Goal: Use online tool/utility: Utilize a website feature to perform a specific function

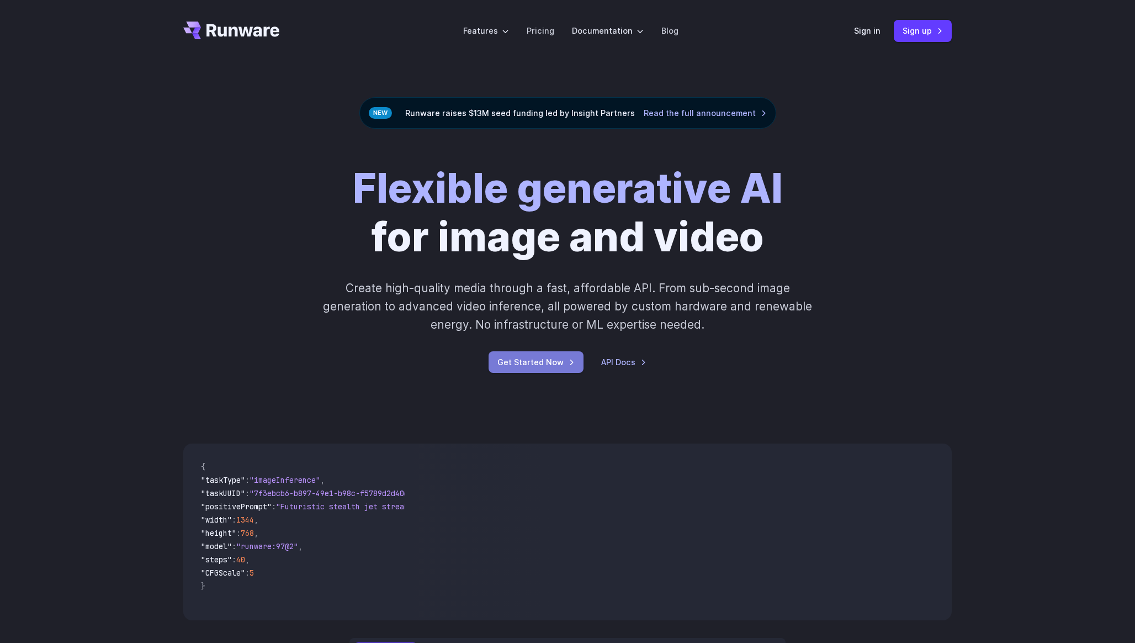
click at [534, 365] on link "Get Started Now" at bounding box center [536, 362] width 95 height 22
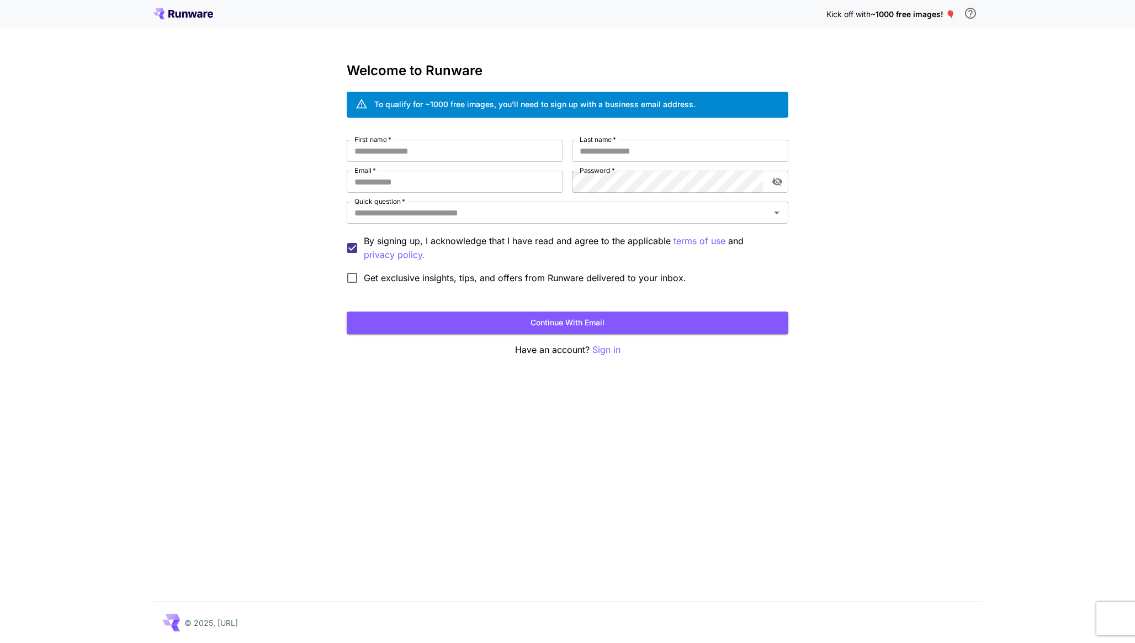
click at [443, 162] on div "First name   * First name   * Last name   * Last name   * Email   * Email   * P…" at bounding box center [568, 215] width 442 height 150
click at [452, 148] on input "First name   *" at bounding box center [455, 151] width 216 height 22
type input "*****"
type input "********"
type input "**********"
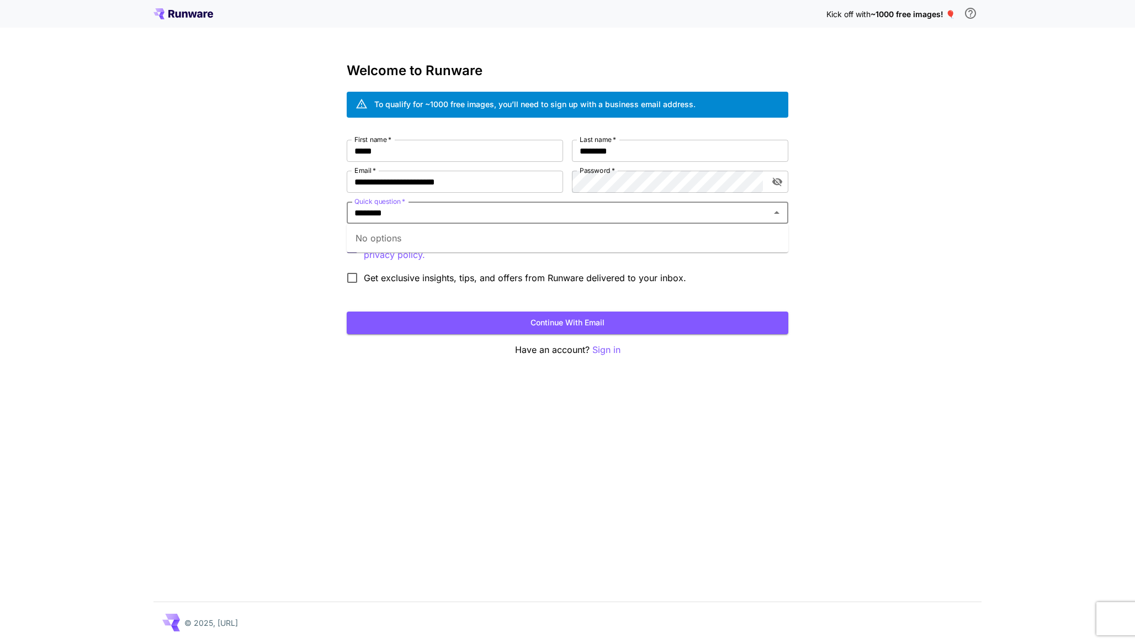
type input "*********"
click at [400, 241] on div "No options" at bounding box center [568, 238] width 442 height 29
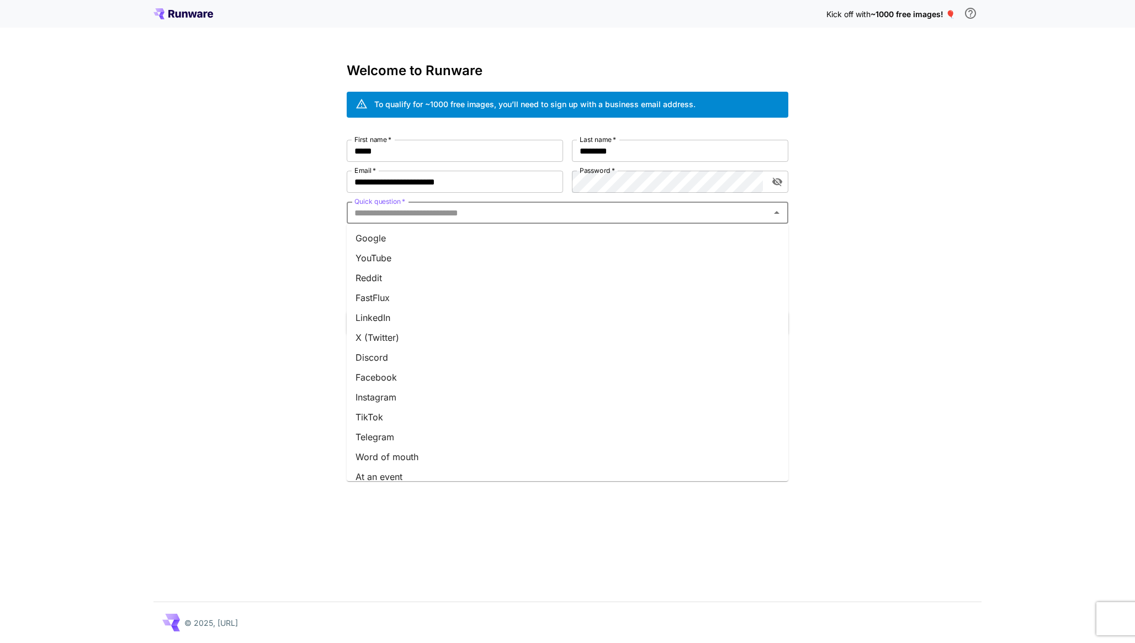
click at [395, 257] on li "YouTube" at bounding box center [568, 258] width 442 height 20
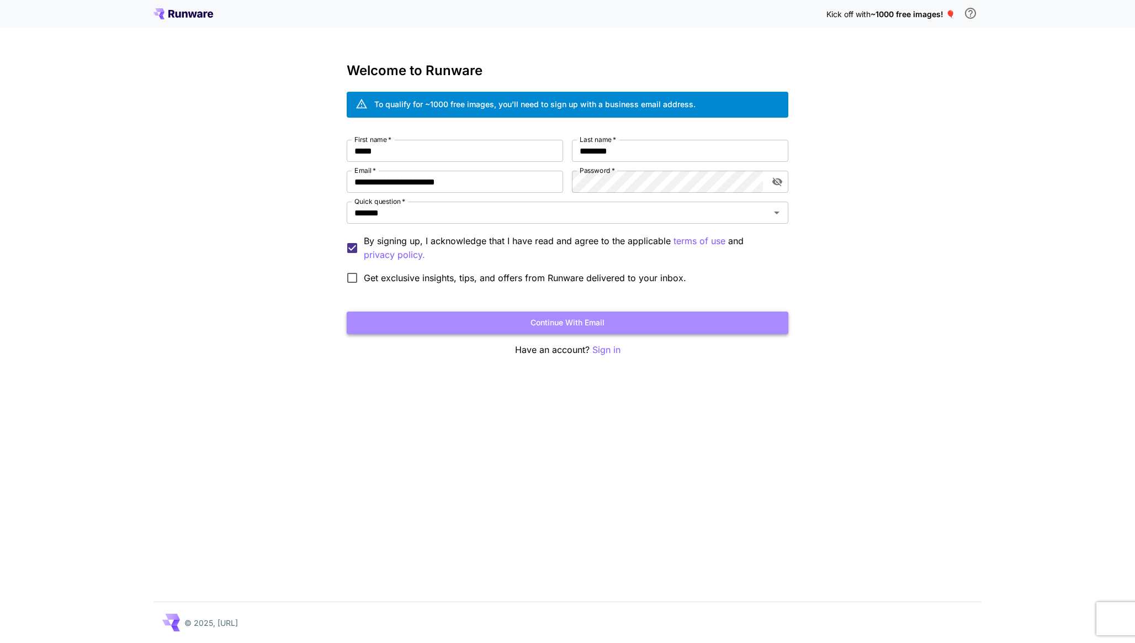
click at [499, 322] on button "Continue with email" at bounding box center [568, 322] width 442 height 23
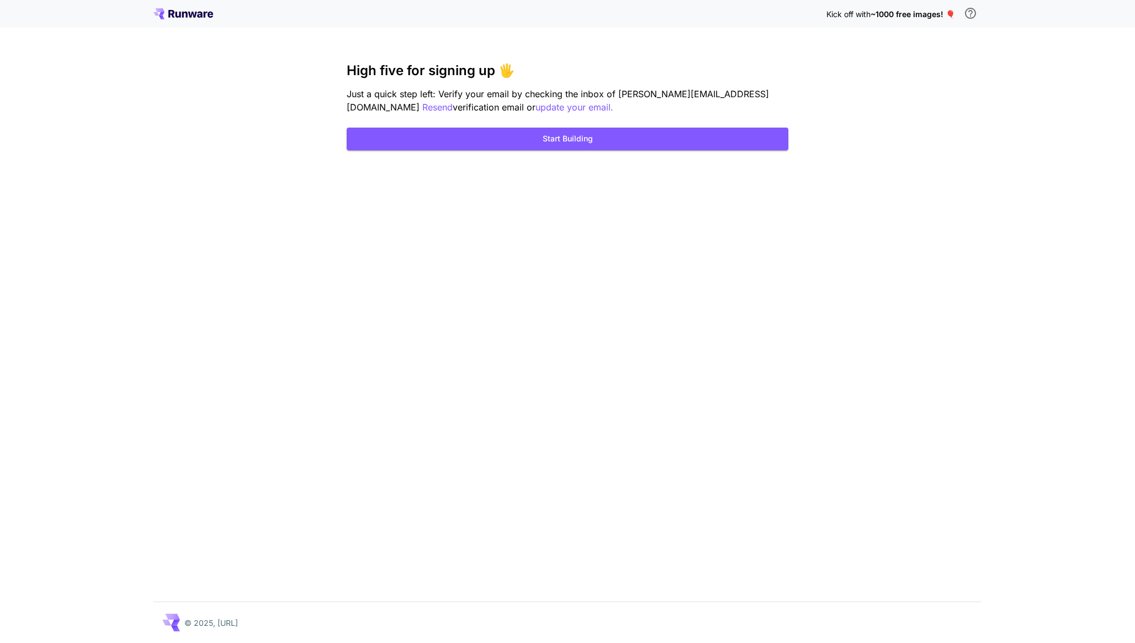
click at [632, 321] on div "Kick off with ~1000 free images! 🎈 High five for signing up 🖐️ Just a quick ste…" at bounding box center [567, 321] width 1135 height 643
click at [589, 140] on button "Start Building" at bounding box center [568, 139] width 442 height 23
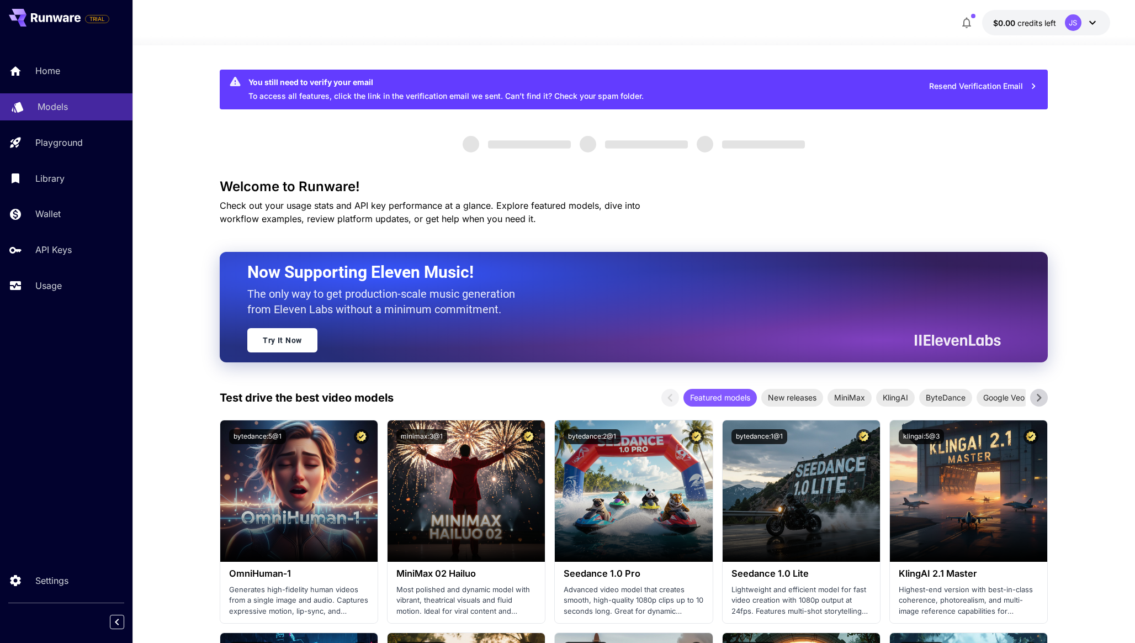
click at [84, 115] on link "Models" at bounding box center [66, 106] width 133 height 27
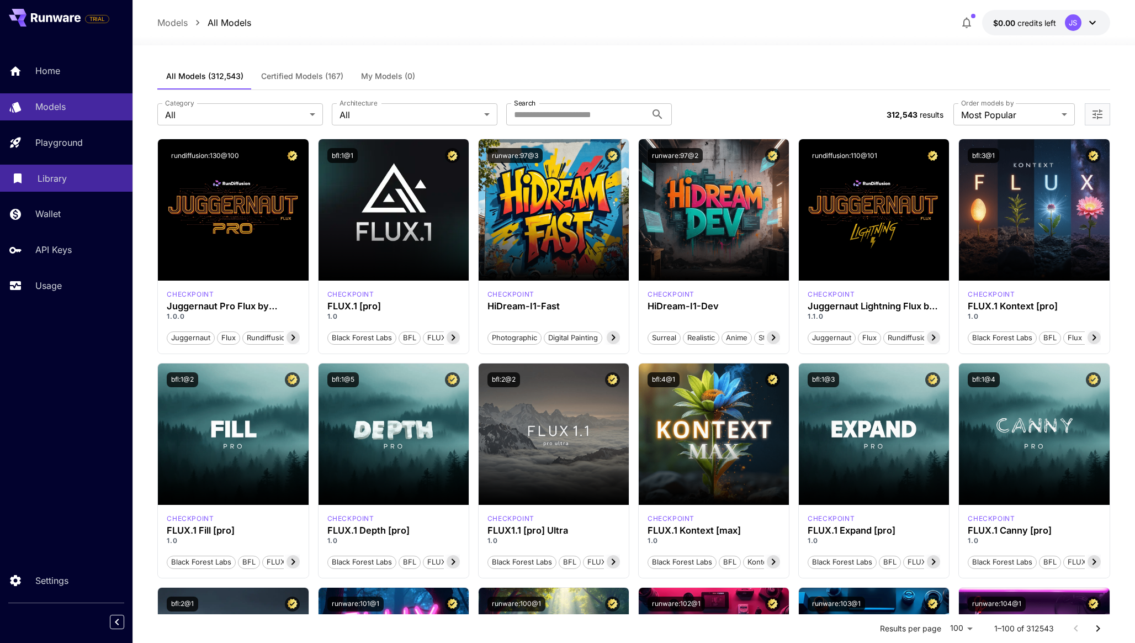
click at [66, 184] on div "Library" at bounding box center [81, 178] width 86 height 13
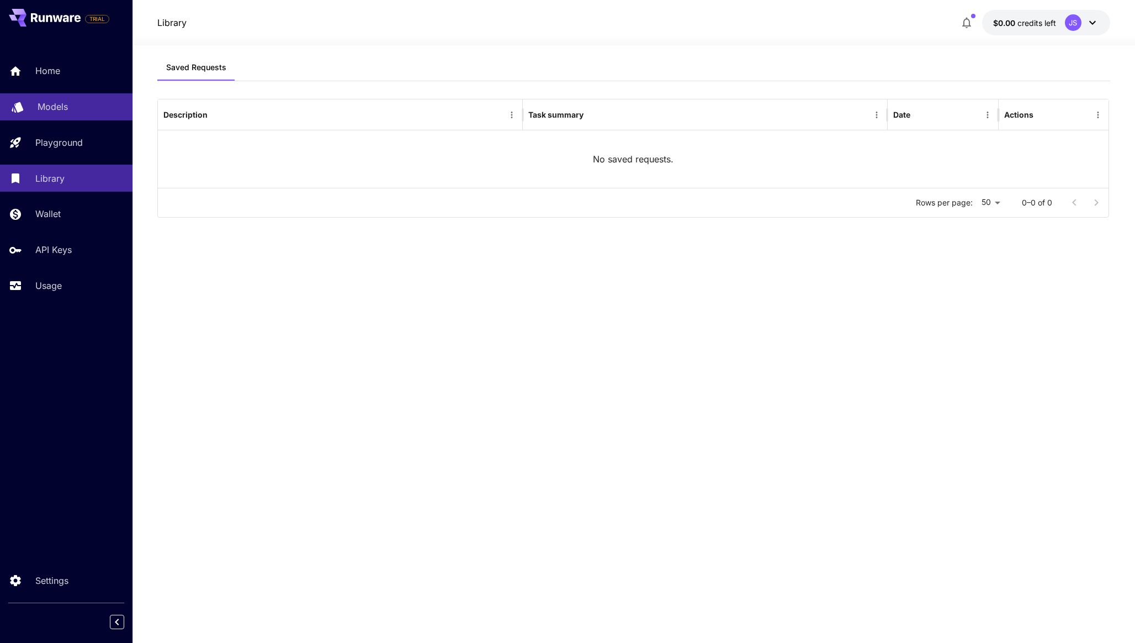
click at [60, 105] on p "Models" at bounding box center [53, 106] width 30 height 13
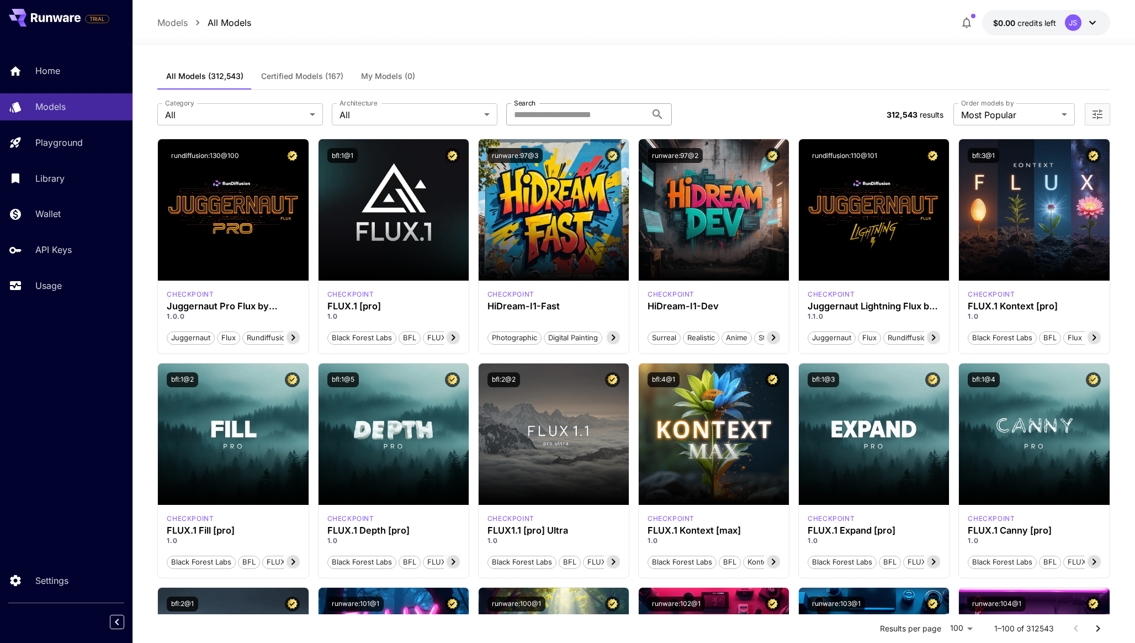
click at [596, 119] on input "Search" at bounding box center [576, 114] width 140 height 22
type input "****"
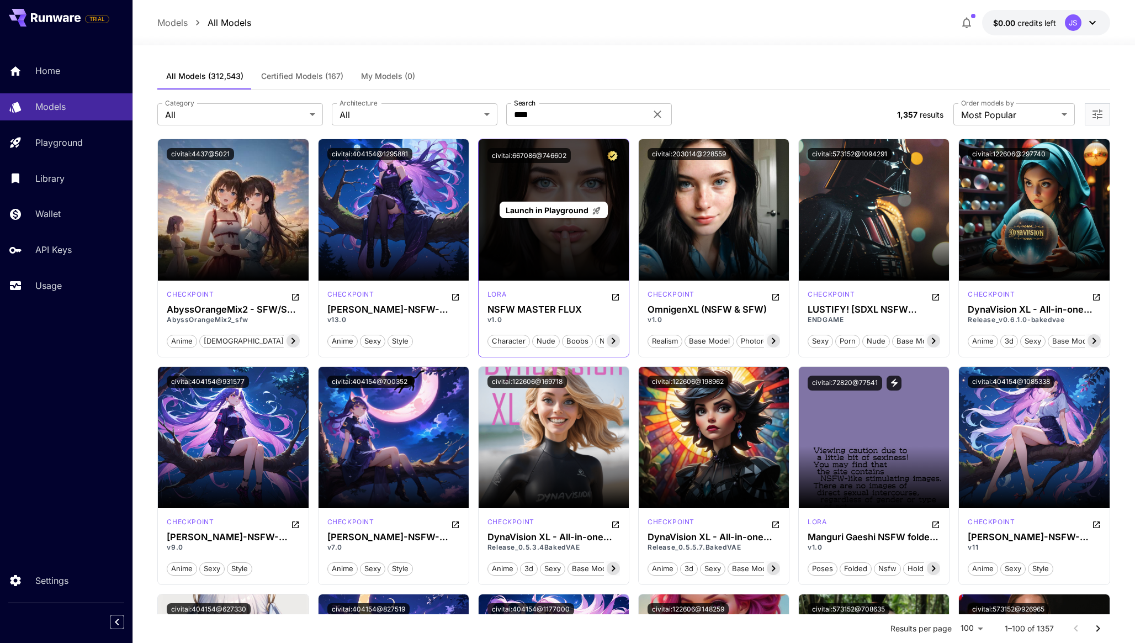
click at [563, 212] on span "Launch in Playground" at bounding box center [547, 209] width 83 height 9
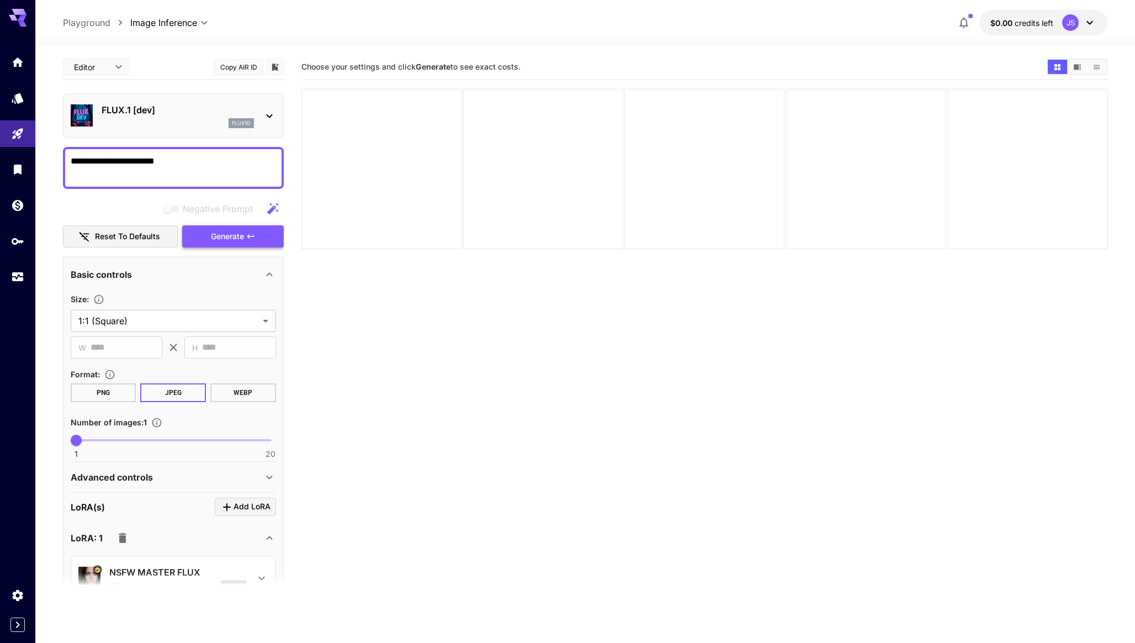
type textarea "**********"
click at [217, 235] on span "Generate" at bounding box center [227, 237] width 33 height 14
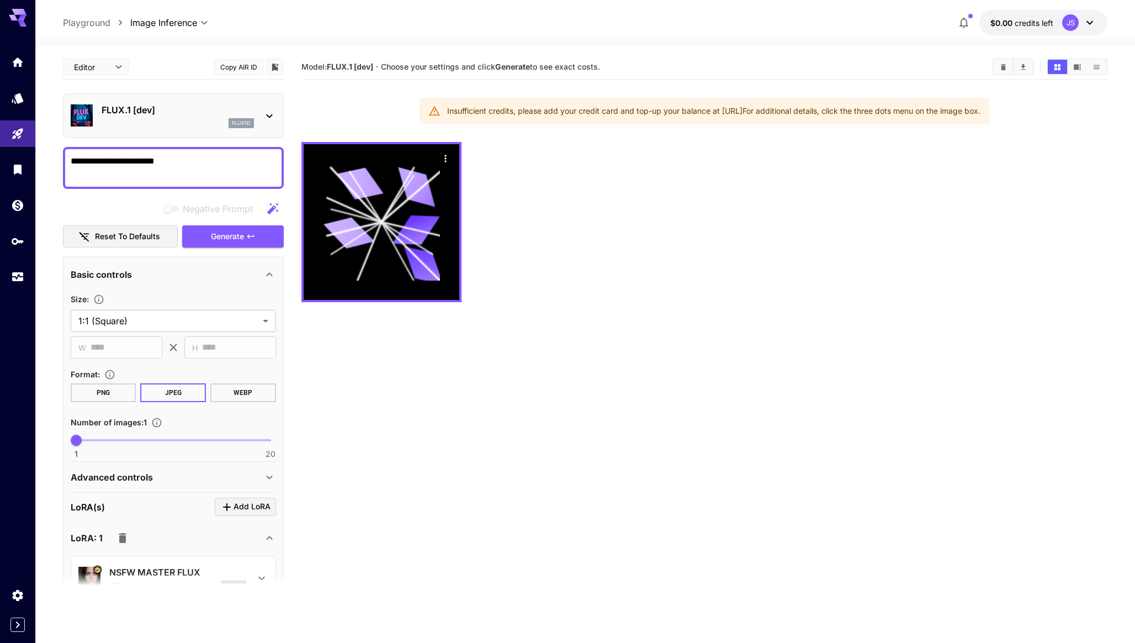
drag, startPoint x: 766, startPoint y: 110, endPoint x: 912, endPoint y: 110, distance: 145.8
click at [909, 110] on div "Insufficient credits, please add your credit card and top-up your balance at ht…" at bounding box center [713, 111] width 533 height 20
click at [912, 110] on div "Insufficient credits, please add your credit card and top-up your balance at ht…" at bounding box center [713, 111] width 533 height 20
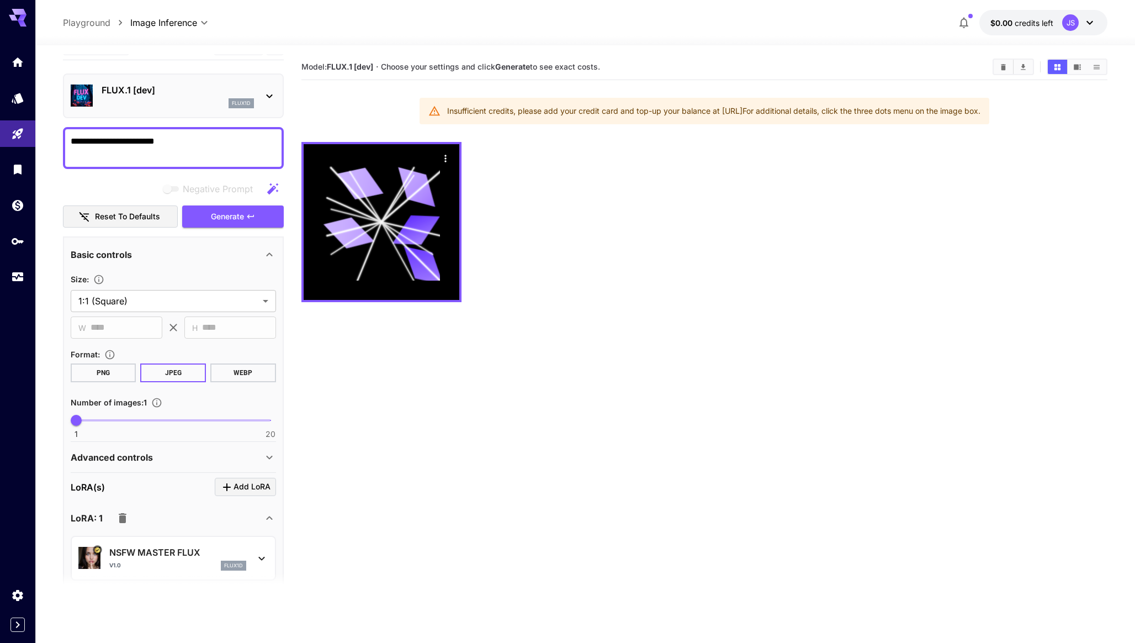
scroll to position [4, 0]
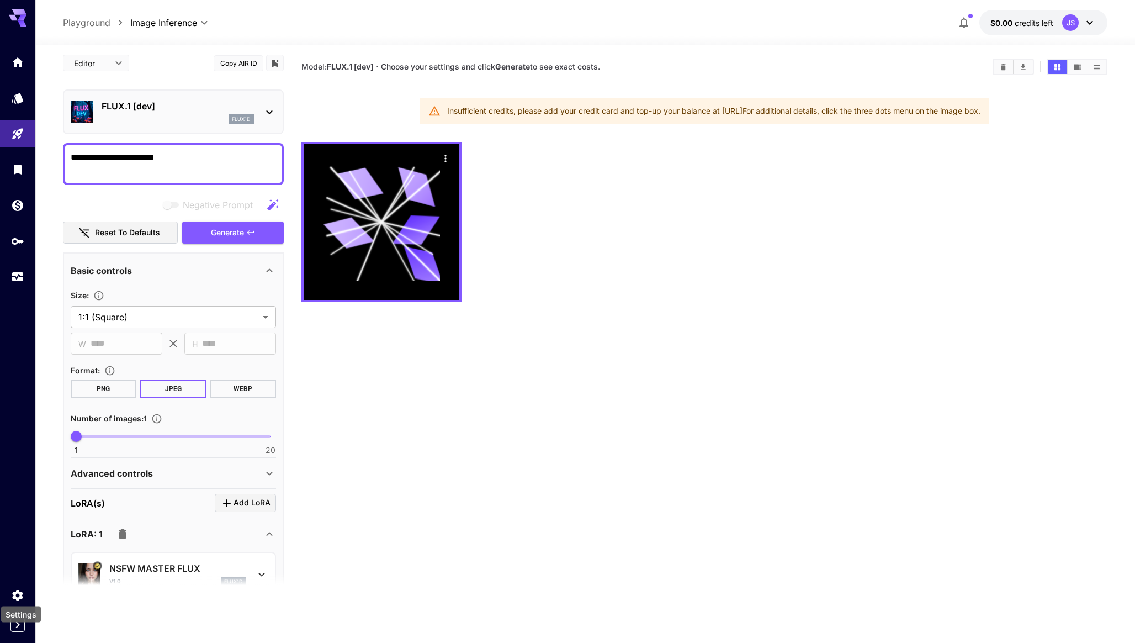
click at [18, 622] on div "Settings" at bounding box center [21, 611] width 42 height 25
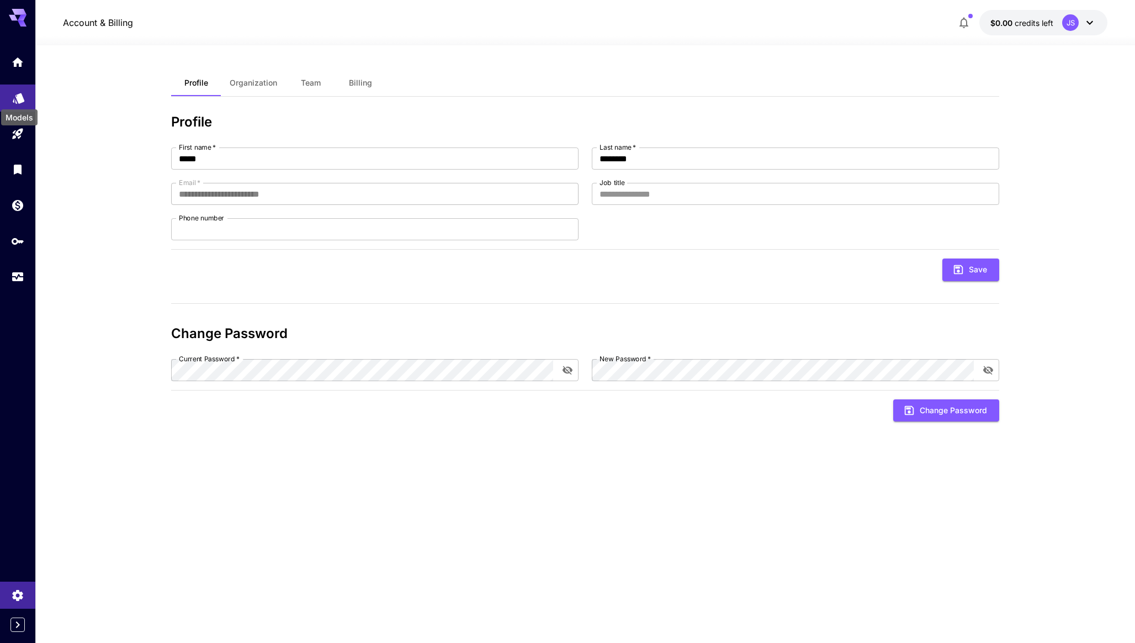
click at [19, 93] on icon "Models" at bounding box center [19, 94] width 12 height 10
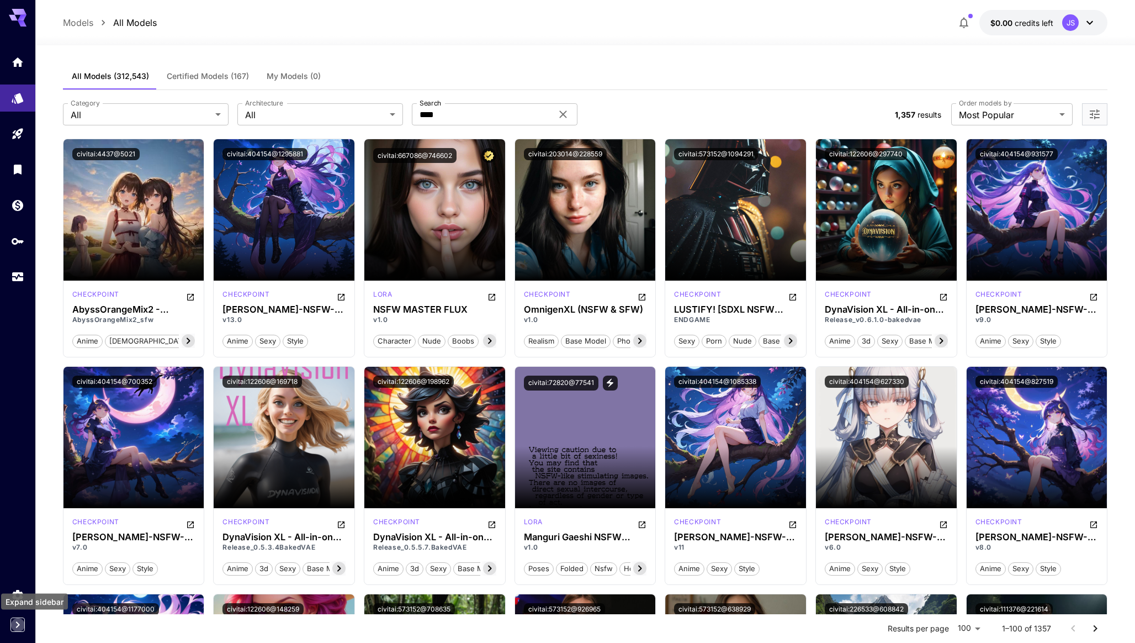
click at [16, 629] on icon "Expand sidebar" at bounding box center [17, 624] width 13 height 13
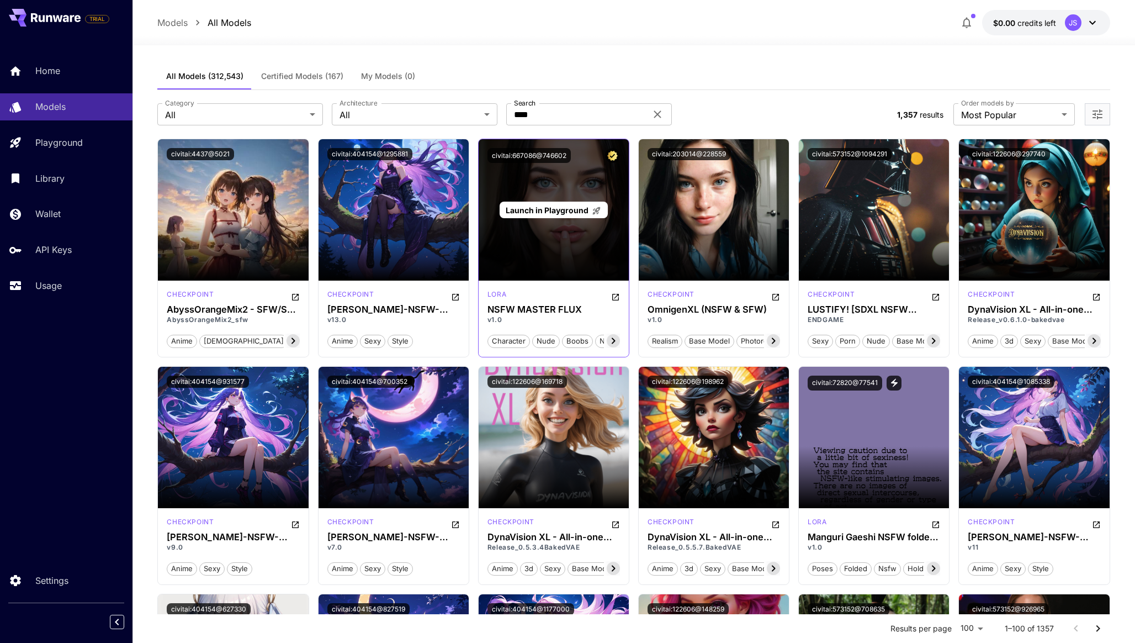
click at [557, 210] on span "Launch in Playground" at bounding box center [547, 209] width 83 height 9
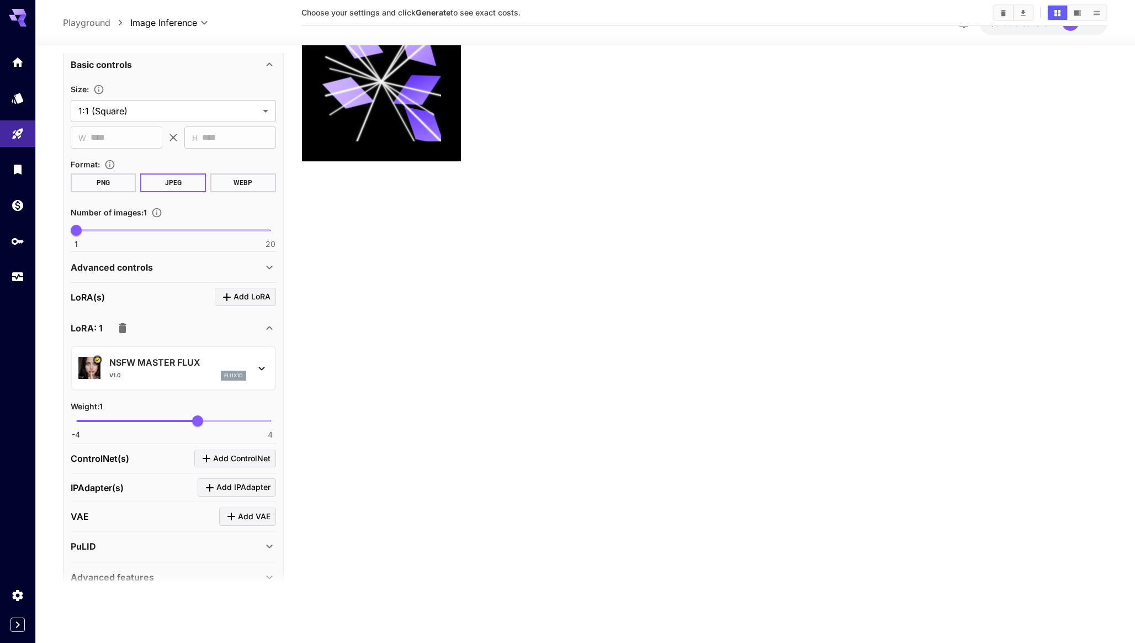
scroll to position [210, 0]
click at [245, 295] on span "Add LoRA" at bounding box center [252, 296] width 37 height 14
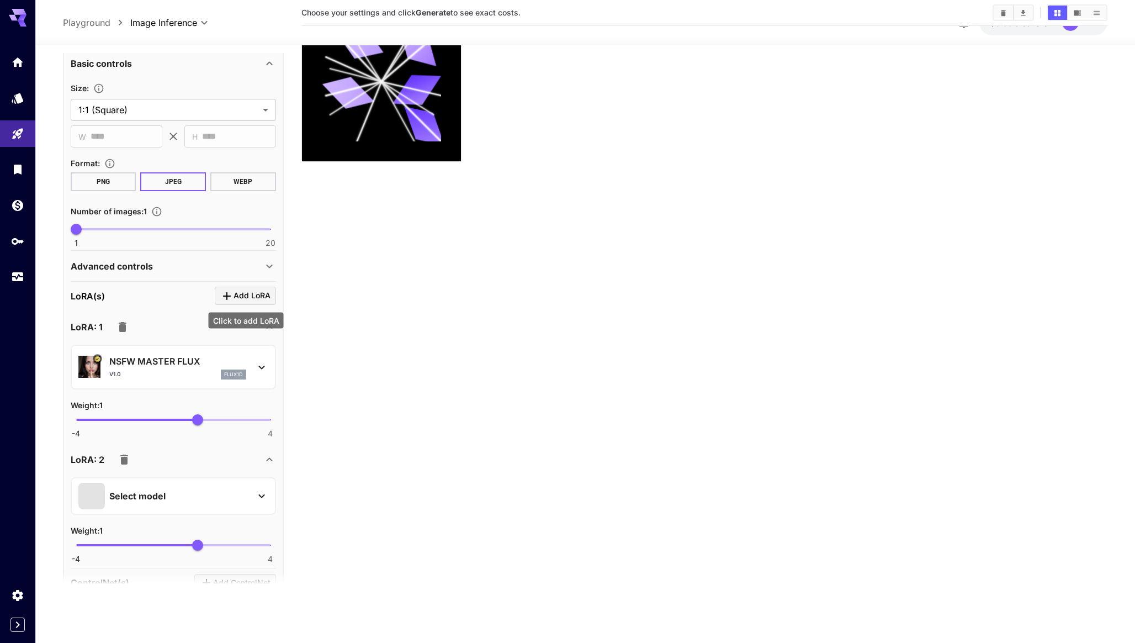
click at [245, 295] on span "Add LoRA" at bounding box center [252, 296] width 37 height 14
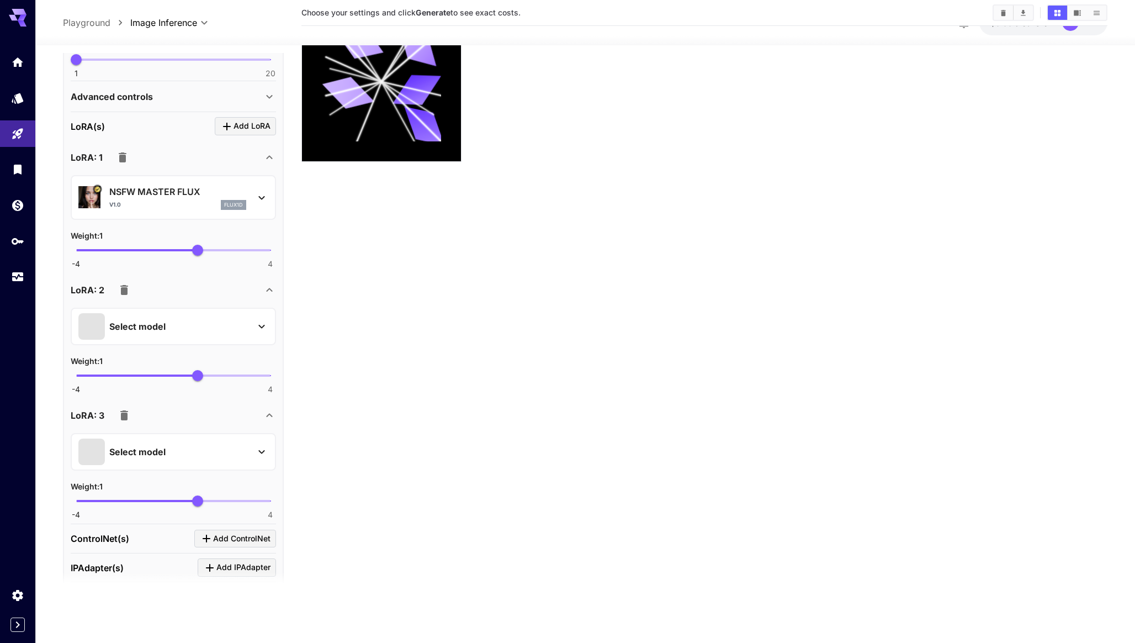
scroll to position [469, 0]
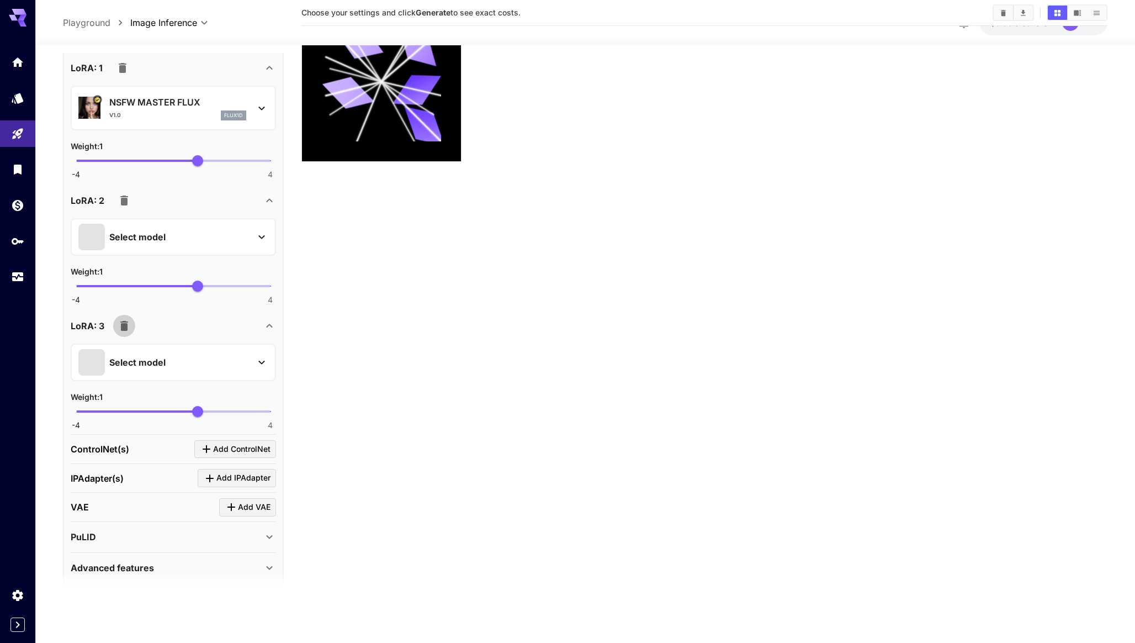
click at [126, 329] on icon "button" at bounding box center [124, 326] width 8 height 10
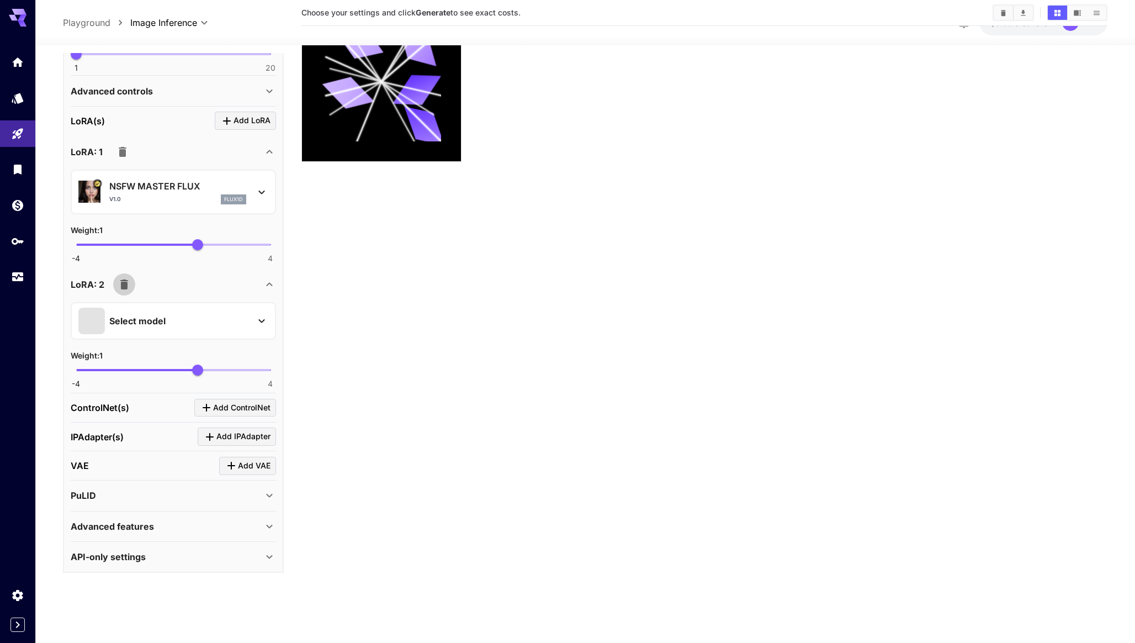
click at [128, 286] on icon "button" at bounding box center [124, 284] width 13 height 13
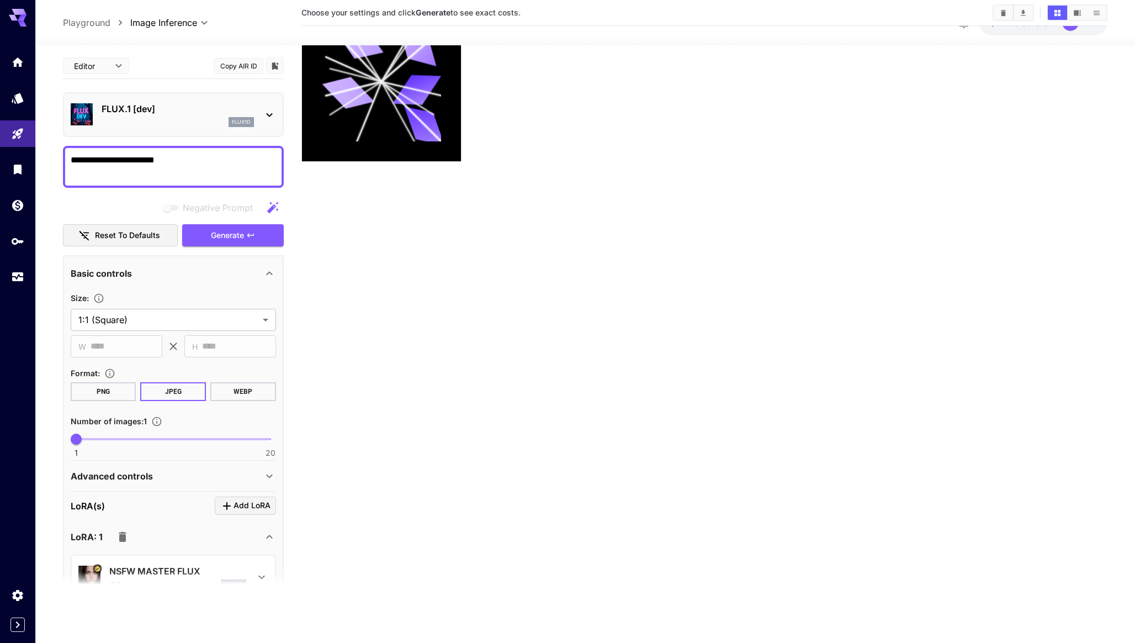
scroll to position [260, 0]
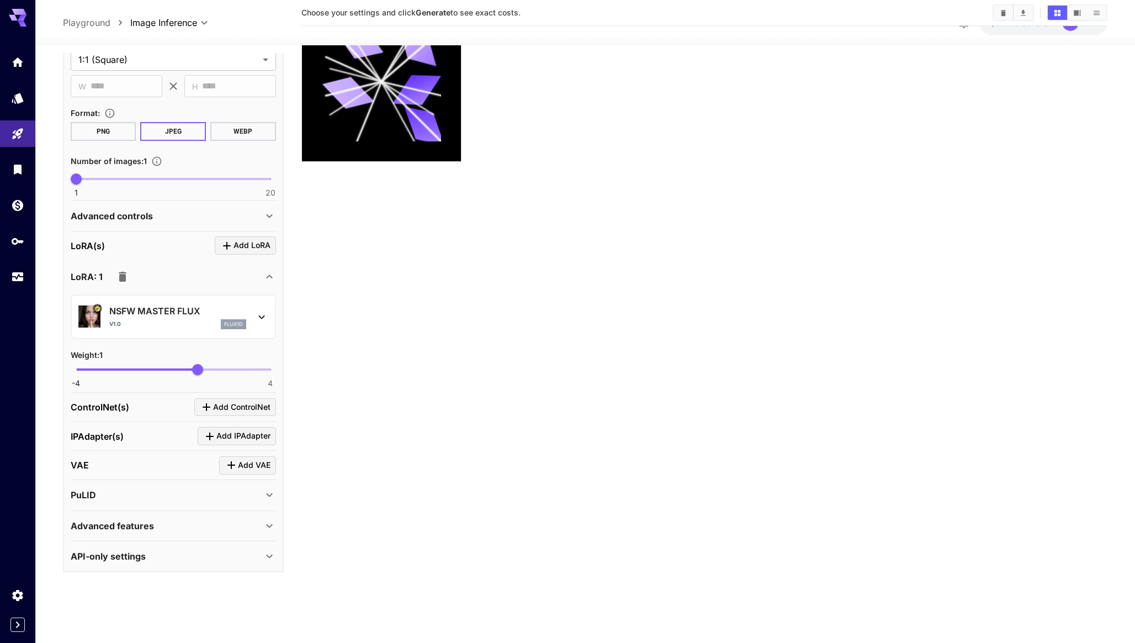
click at [138, 561] on p "API-only settings" at bounding box center [108, 555] width 75 height 13
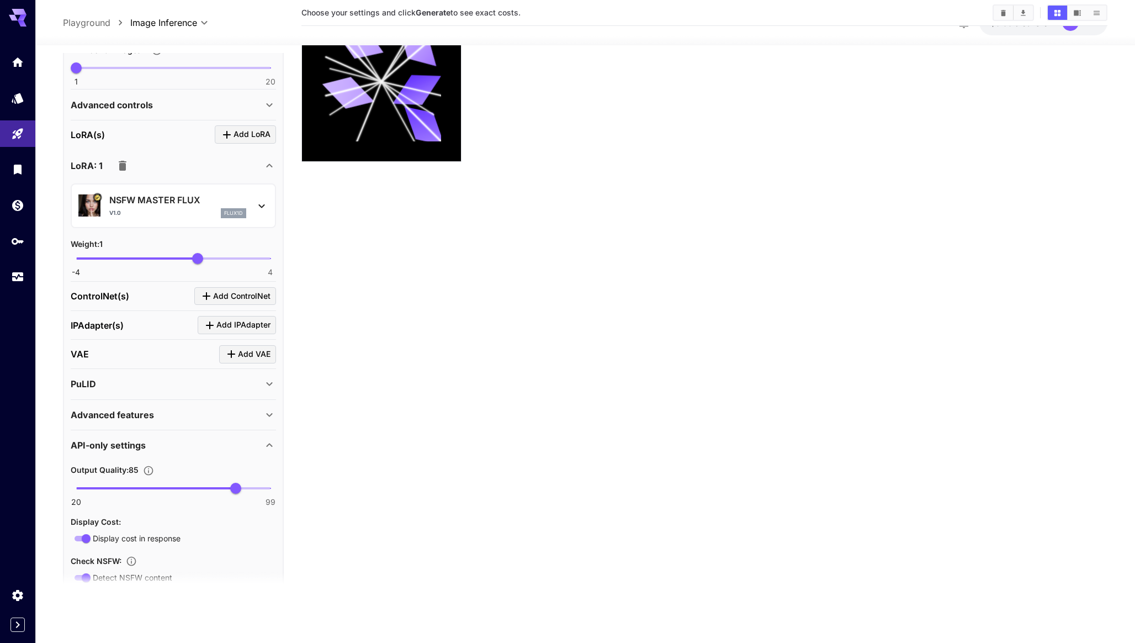
scroll to position [379, 0]
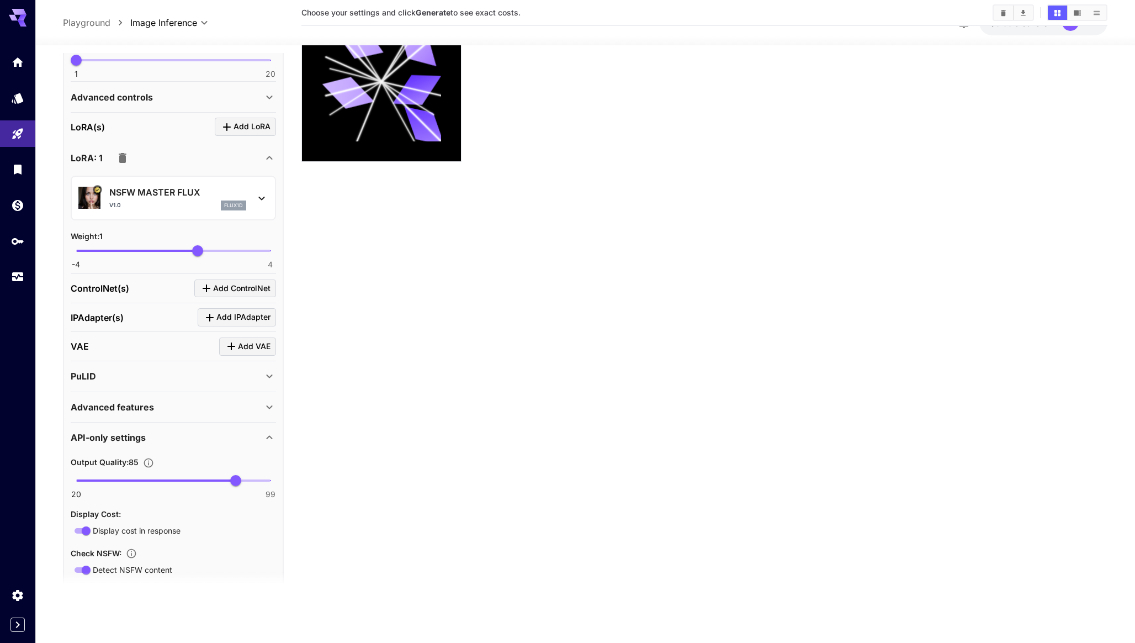
click at [122, 441] on p "API-only settings" at bounding box center [108, 437] width 75 height 13
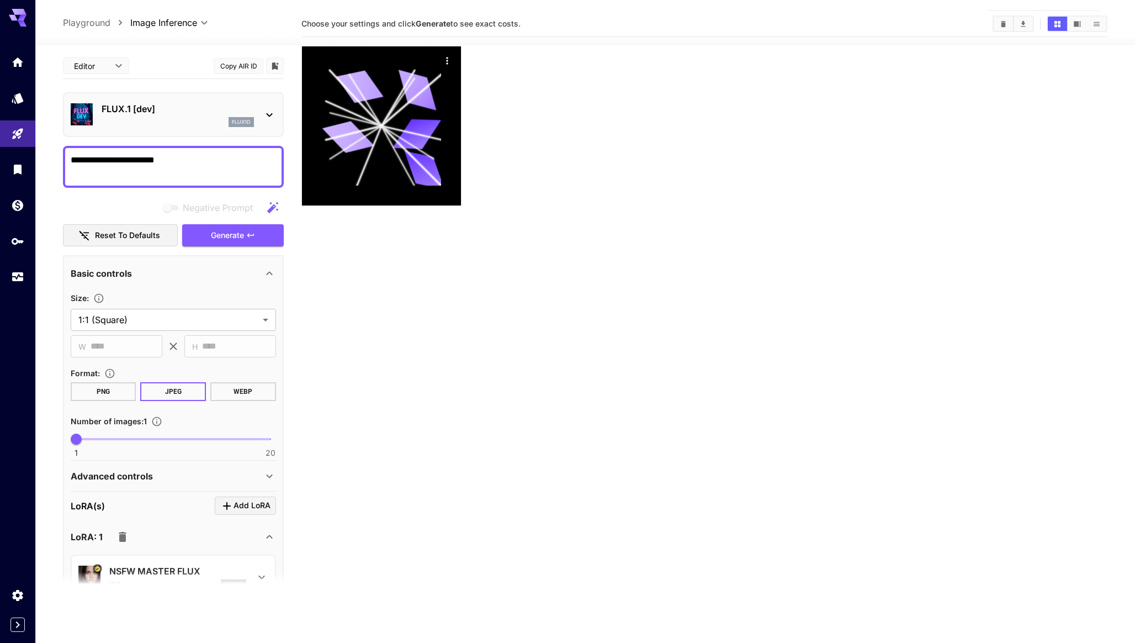
scroll to position [42, 0]
click at [236, 231] on span "Generate" at bounding box center [227, 236] width 33 height 14
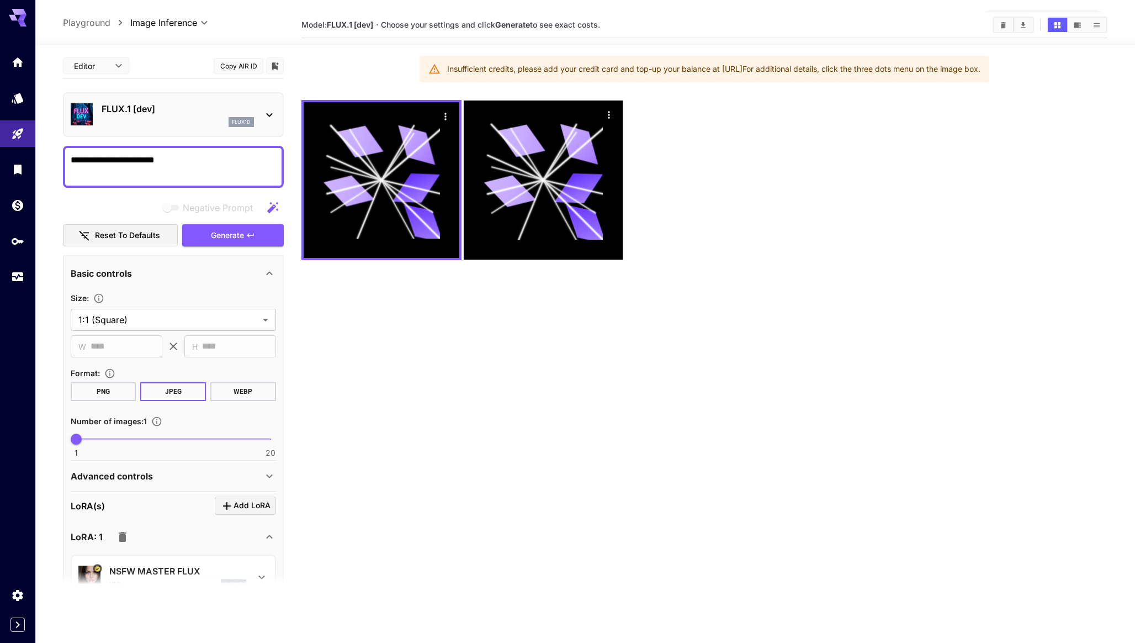
scroll to position [15, 0]
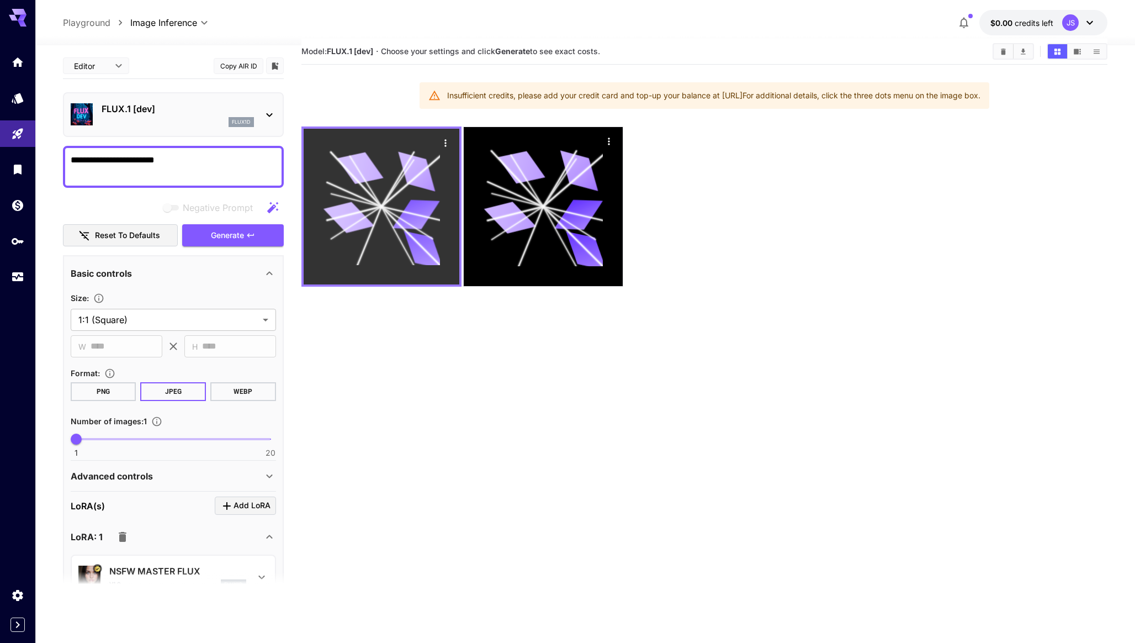
click at [446, 142] on icon "Actions" at bounding box center [445, 143] width 11 height 11
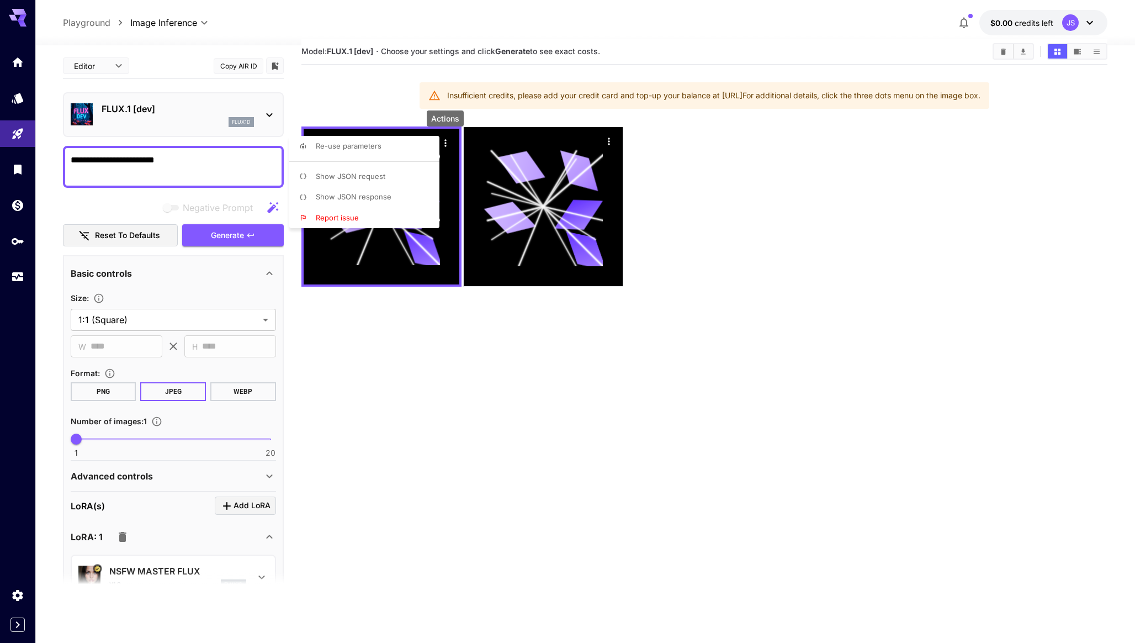
click at [411, 314] on div at bounding box center [567, 321] width 1135 height 643
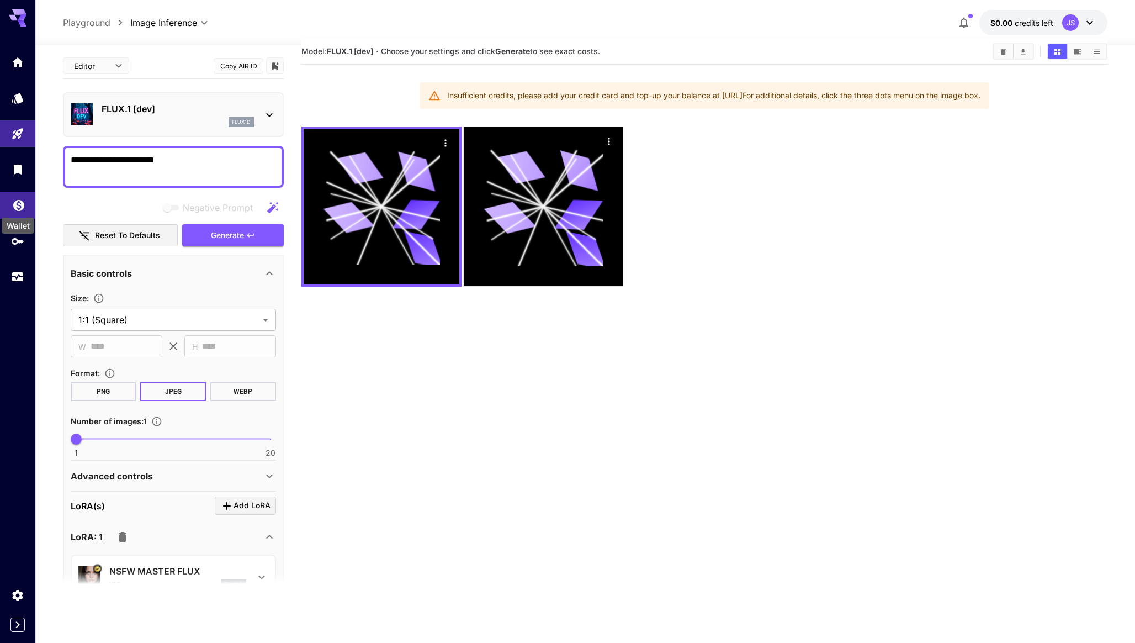
click at [17, 202] on icon "Wallet" at bounding box center [18, 201] width 13 height 13
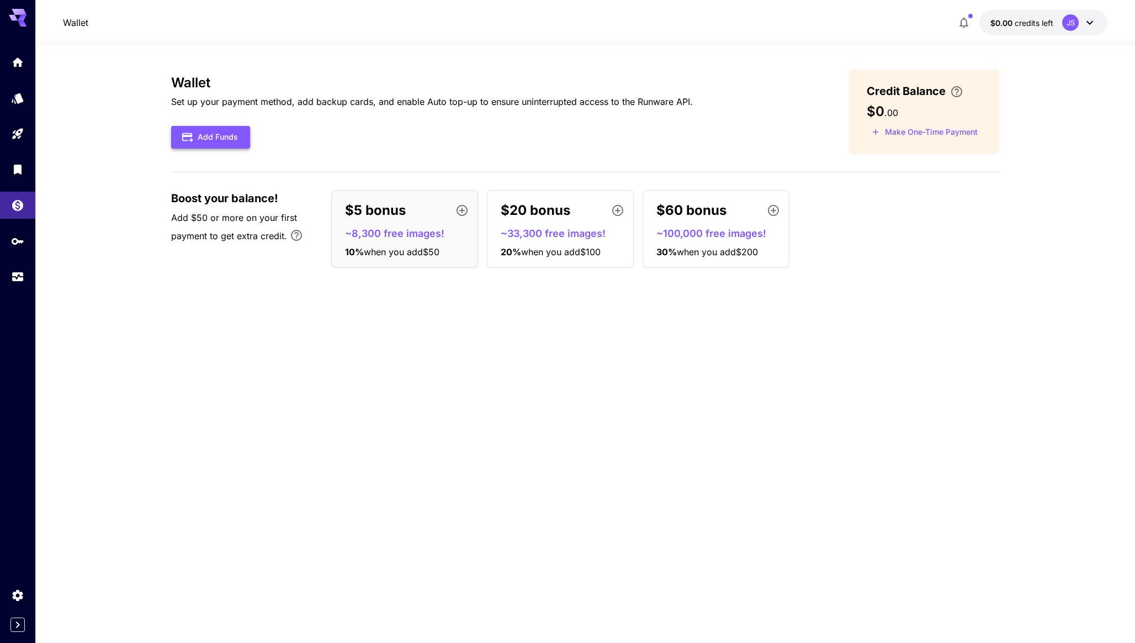
click at [203, 134] on button "Add Funds" at bounding box center [210, 137] width 79 height 23
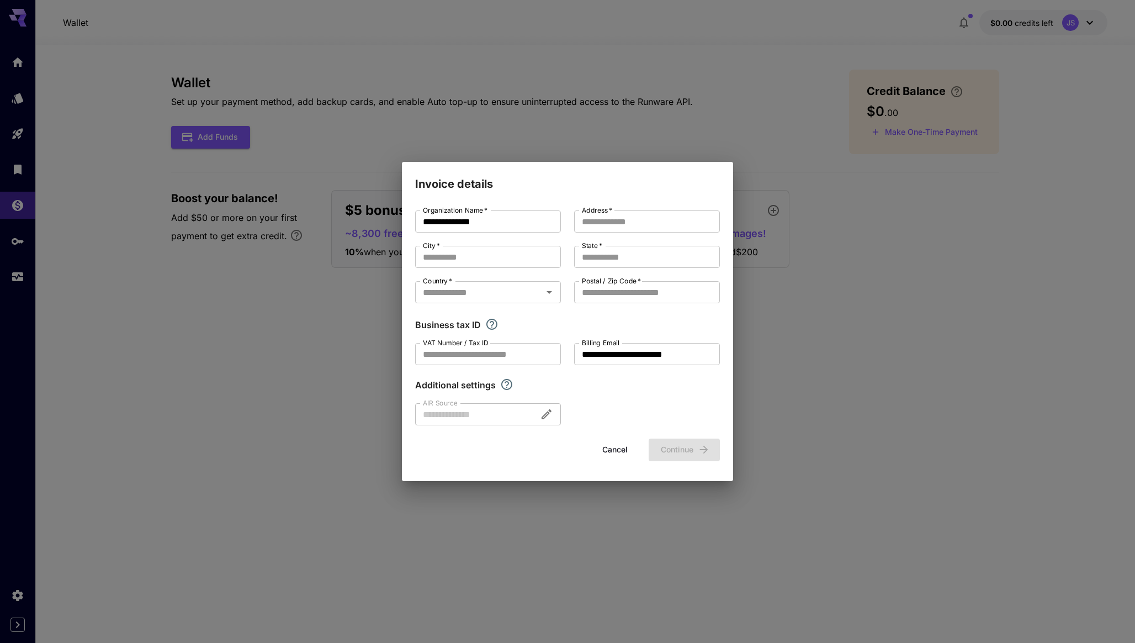
click at [284, 331] on div "**********" at bounding box center [567, 321] width 1135 height 643
click at [616, 452] on button "Cancel" at bounding box center [615, 449] width 50 height 23
